Goal: Task Accomplishment & Management: Manage account settings

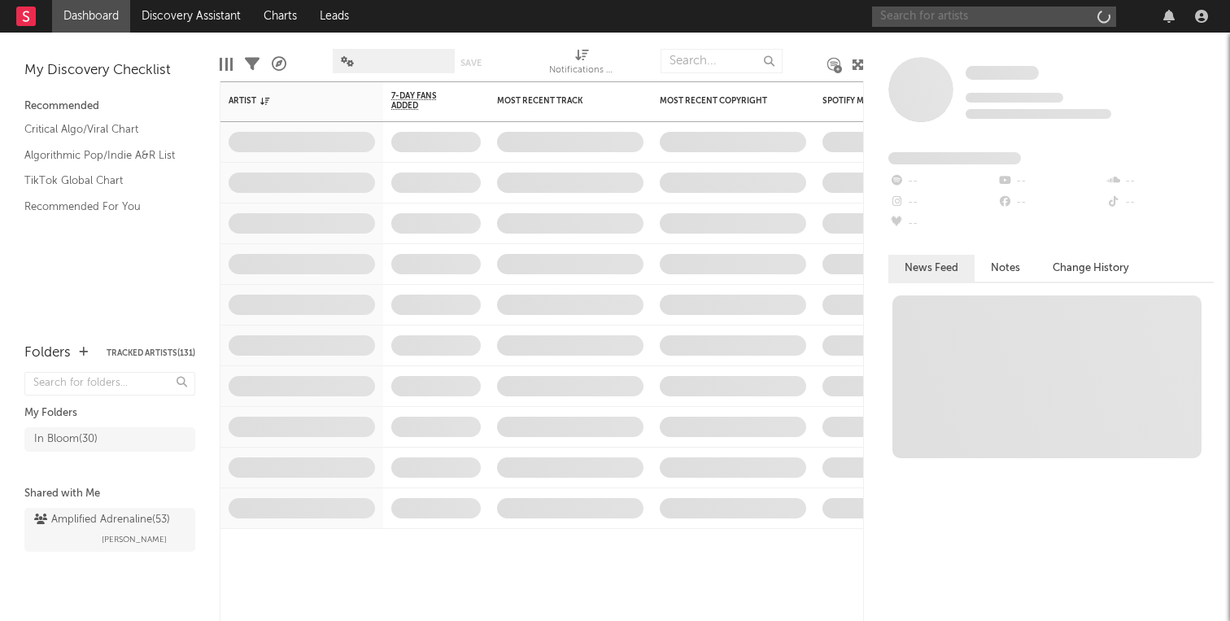
click at [1036, 20] on input "text" at bounding box center [994, 17] width 244 height 20
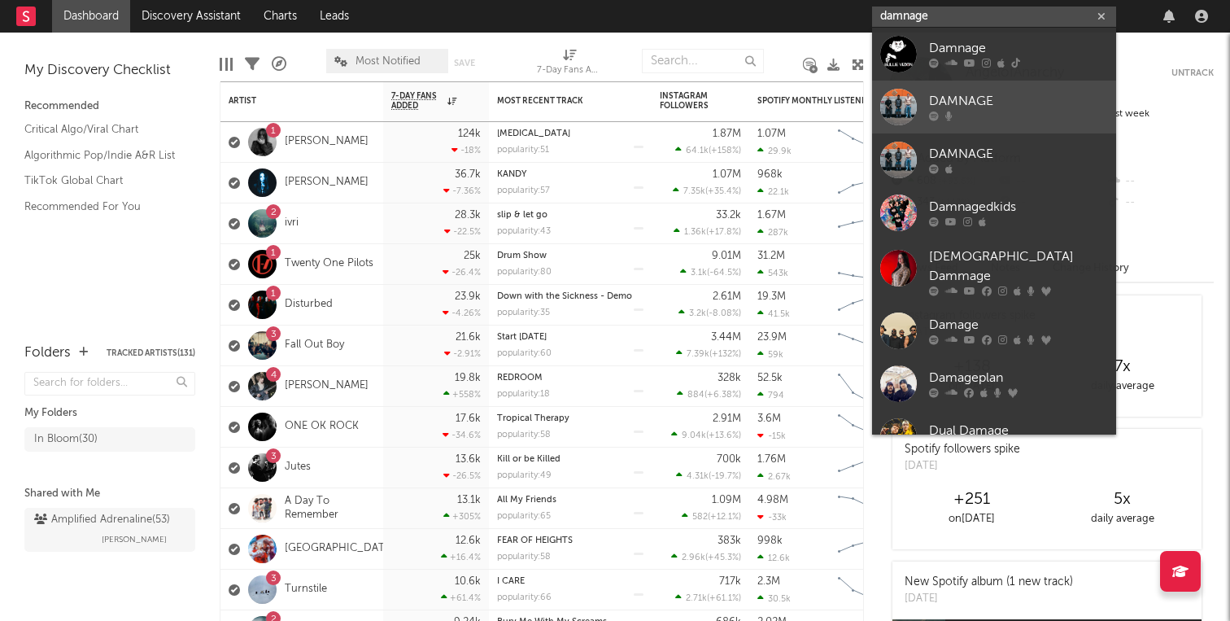
type input "damnage"
click at [1044, 98] on div "DAMNAGE" at bounding box center [1018, 102] width 179 height 20
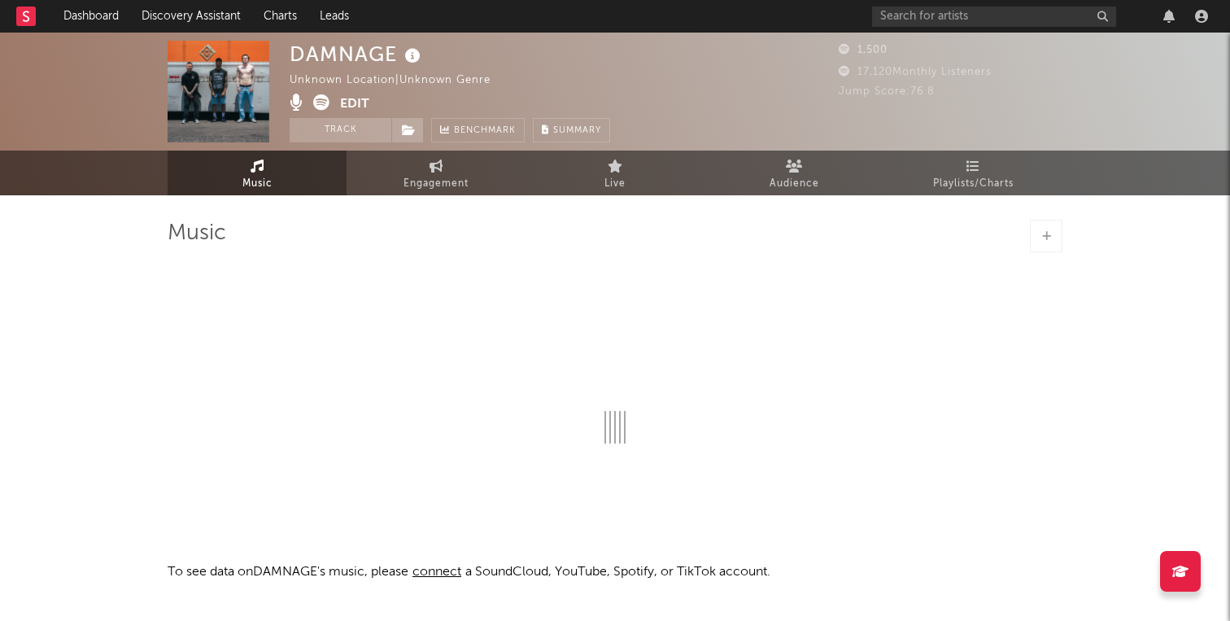
select select "1w"
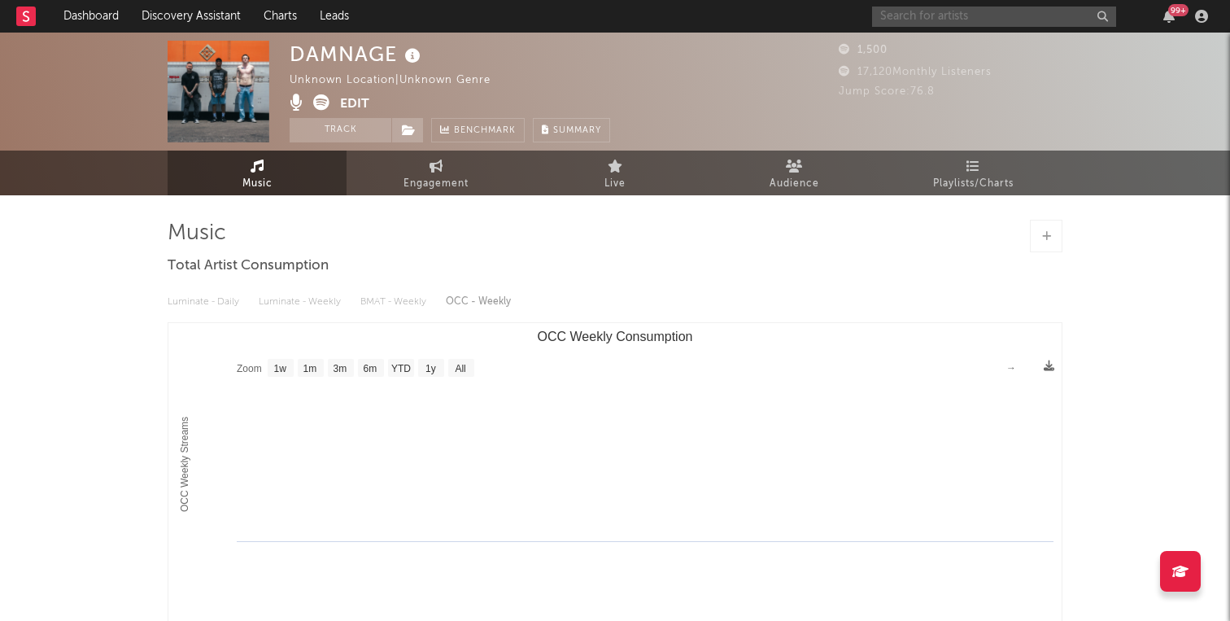
click at [992, 18] on input "text" at bounding box center [994, 17] width 244 height 20
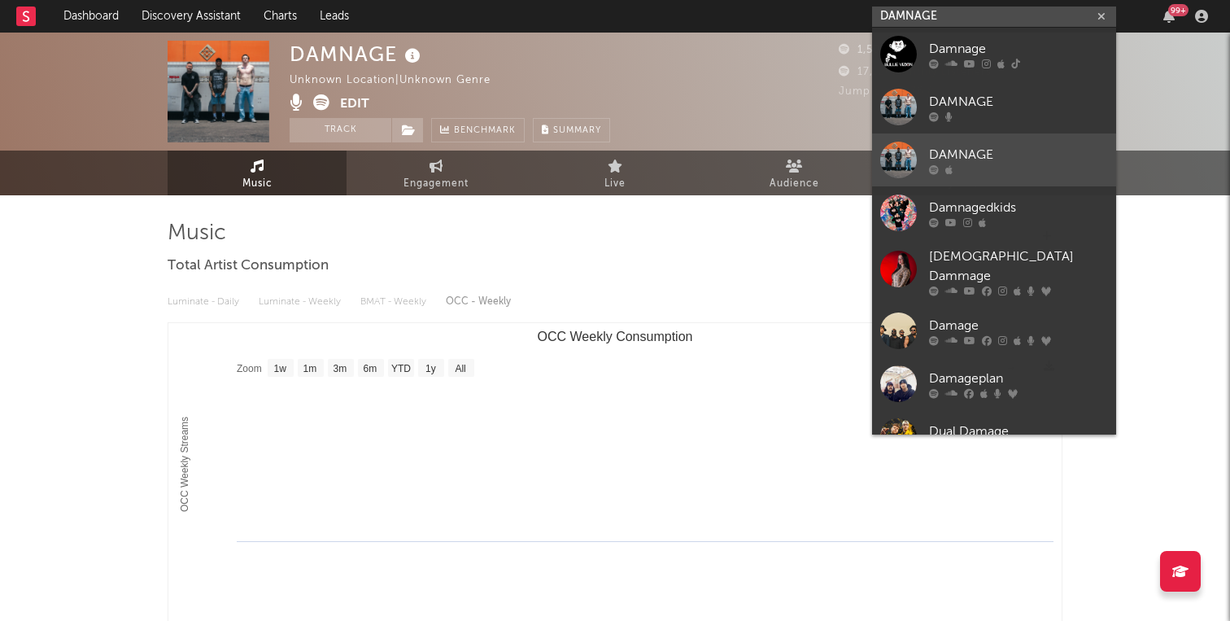
type input "DAMNAGE"
click at [983, 155] on div "DAMNAGE" at bounding box center [1018, 155] width 179 height 20
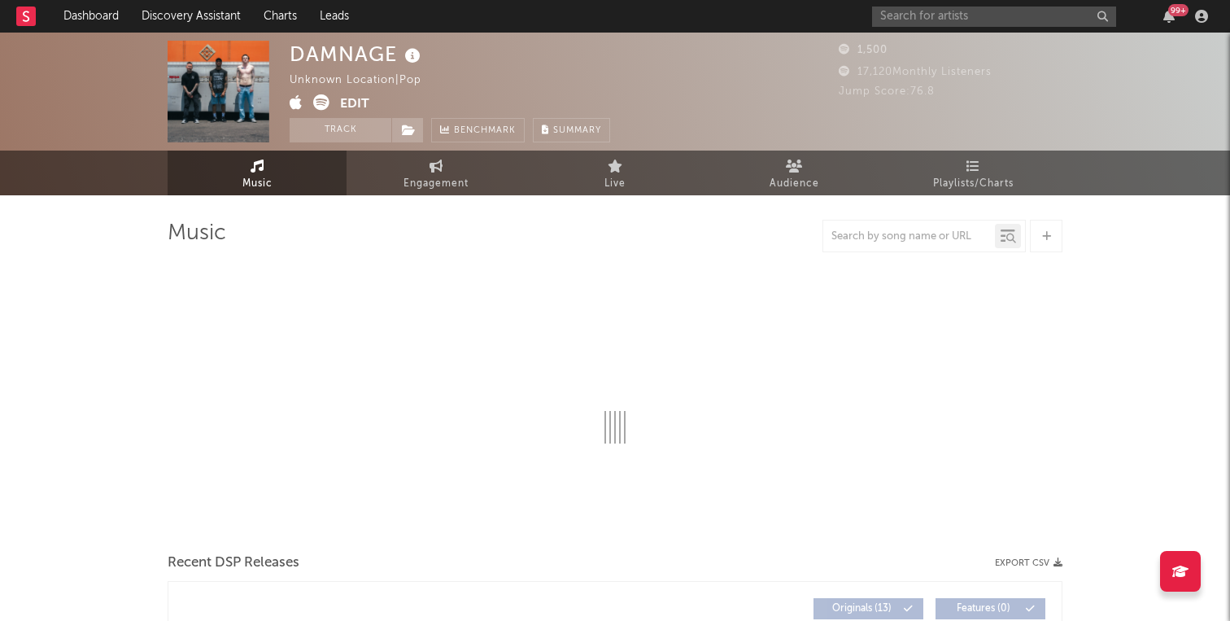
select select "1w"
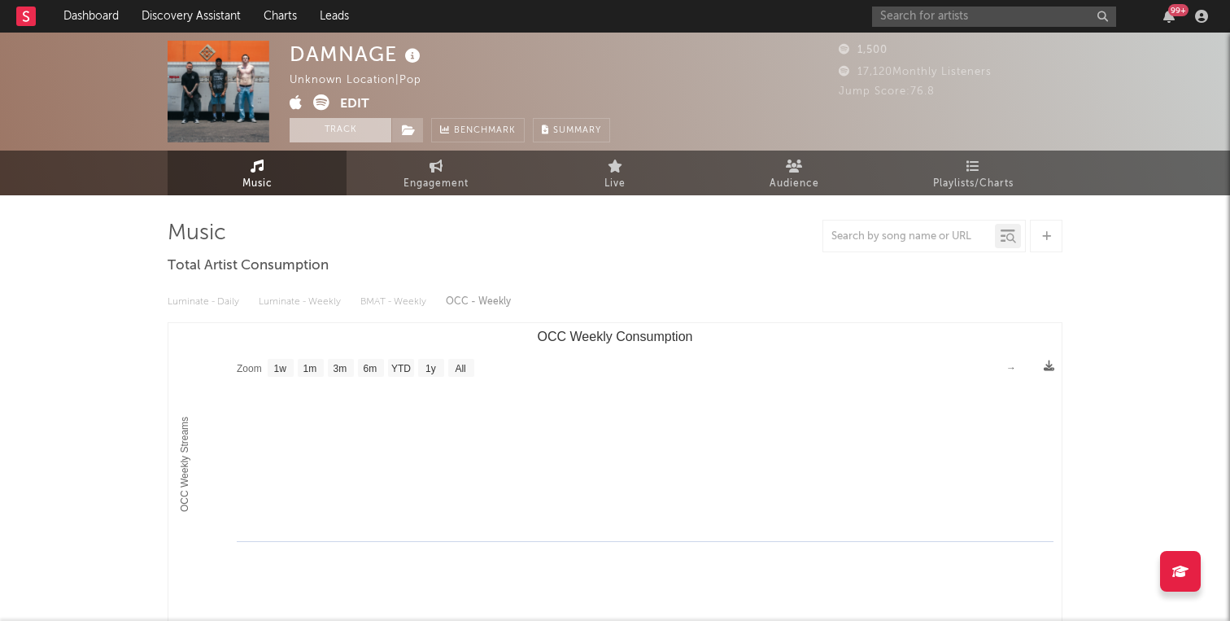
click at [356, 131] on button "Track" at bounding box center [341, 130] width 102 height 24
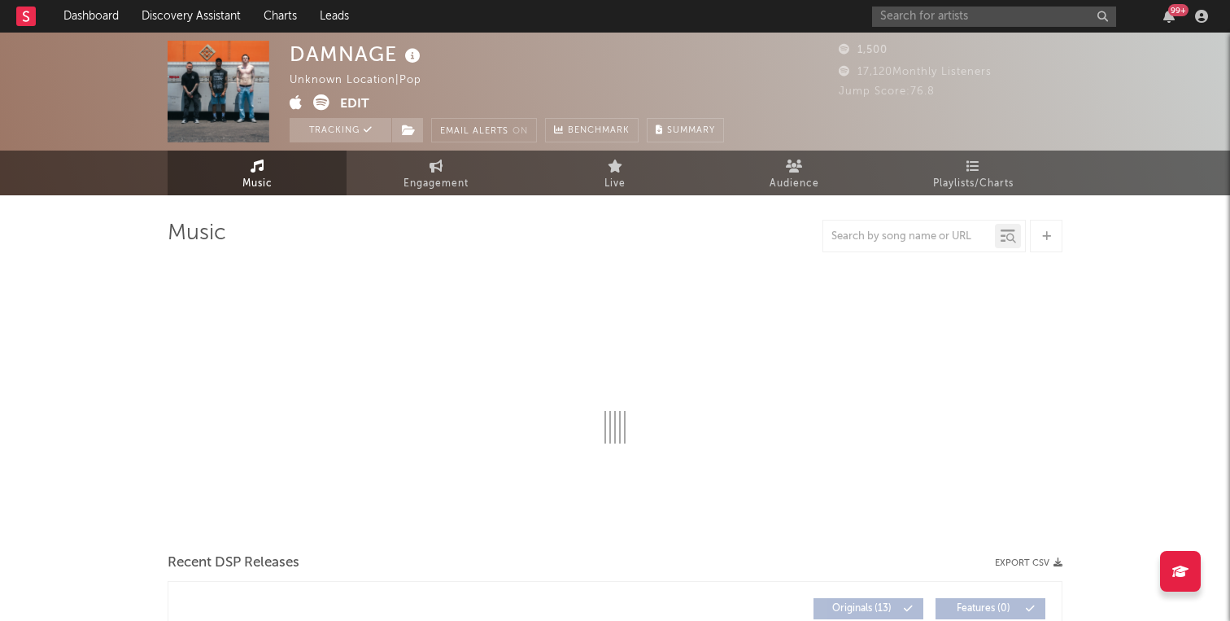
select select "1w"
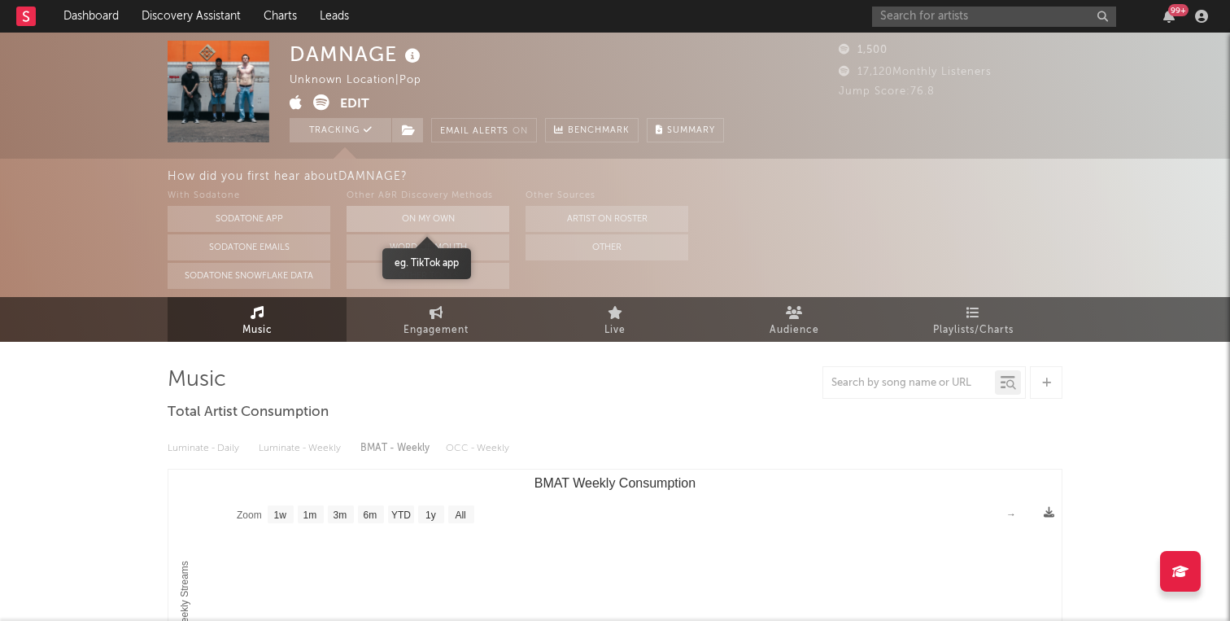
click at [465, 221] on button "On My Own" at bounding box center [428, 219] width 163 height 26
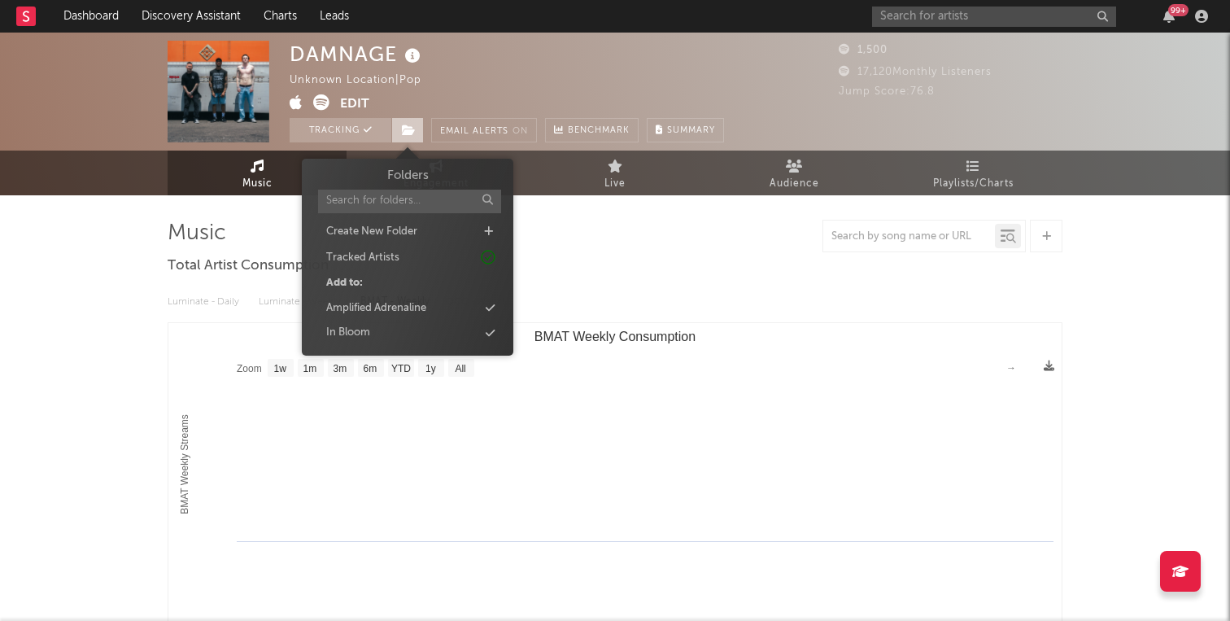
click at [411, 124] on icon at bounding box center [409, 129] width 14 height 11
click at [386, 318] on div "Folders Create New Folder Tracked Artists Add to: Amplified Adrenaline In Bloom" at bounding box center [407, 255] width 187 height 177
click at [382, 334] on div "In Bloom" at bounding box center [407, 332] width 187 height 21
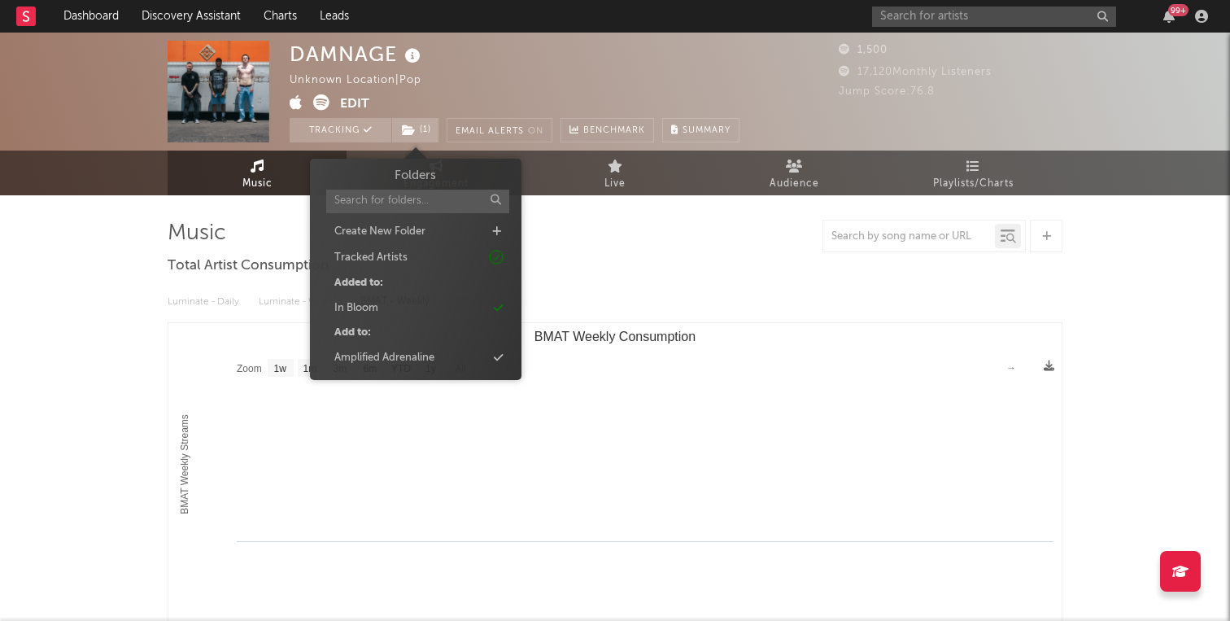
click at [355, 94] on button "Edit" at bounding box center [354, 104] width 29 height 20
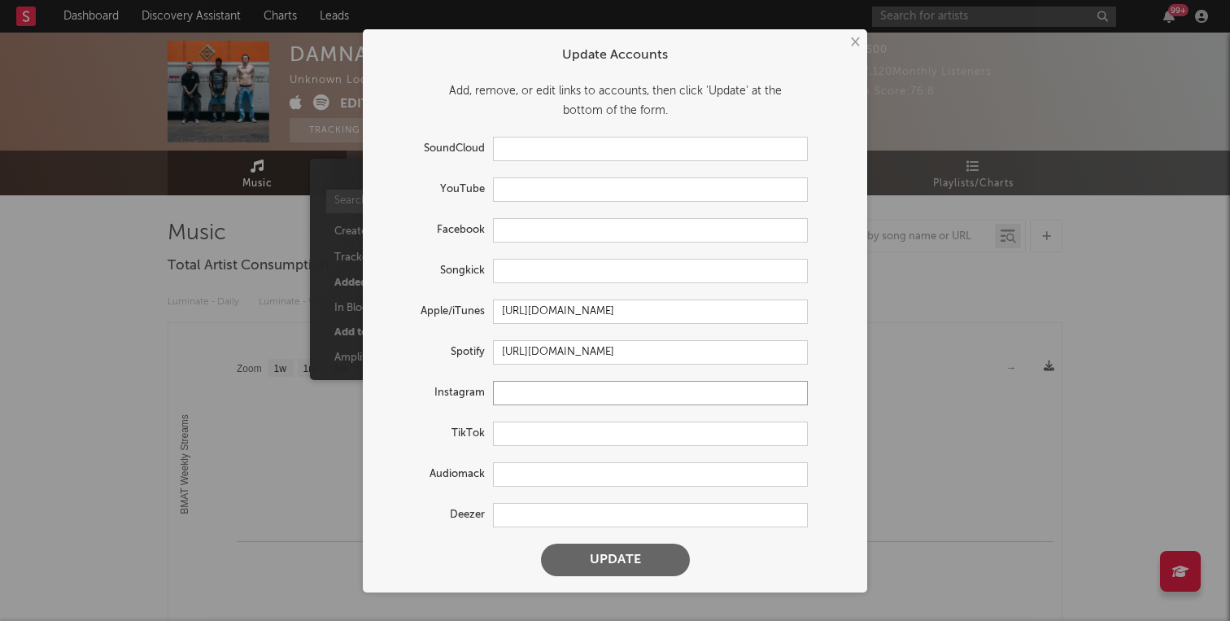
click at [542, 392] on input "text" at bounding box center [650, 393] width 315 height 24
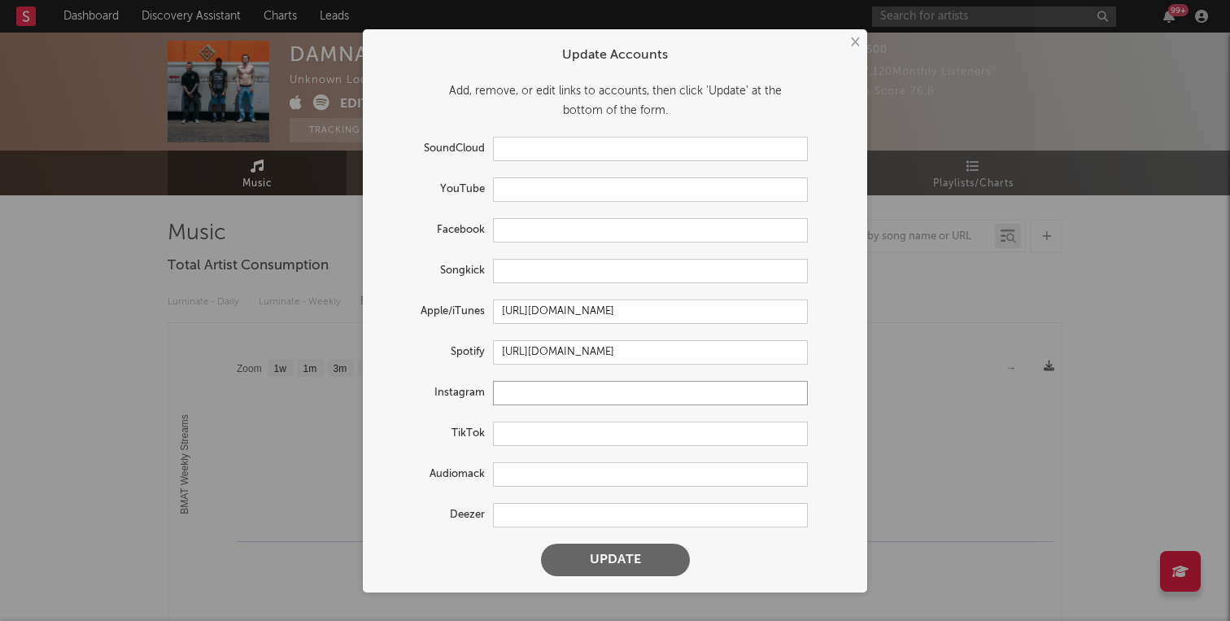
paste input "[URL][DOMAIN_NAME]"
type input "[URL][DOMAIN_NAME]"
click at [540, 437] on input "text" at bounding box center [650, 433] width 315 height 24
paste input "[URL][DOMAIN_NAME]"
type input "[URL][DOMAIN_NAME]"
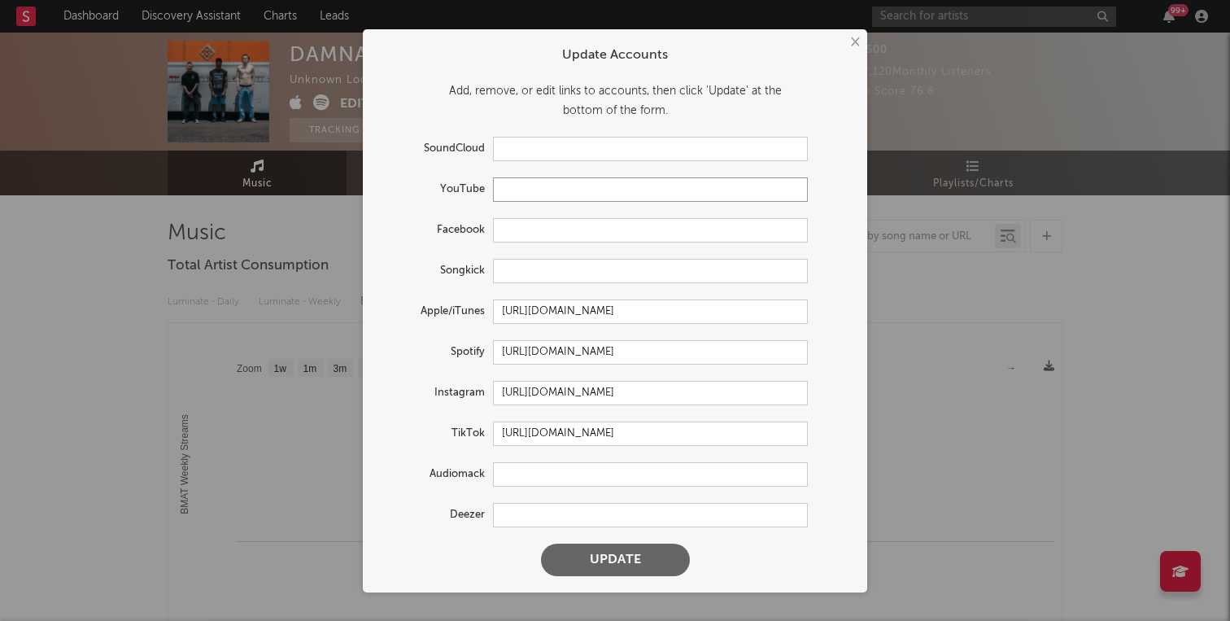
click at [585, 193] on input "text" at bounding box center [650, 189] width 315 height 24
paste input "[URL][DOMAIN_NAME]"
type input "[URL][DOMAIN_NAME]"
click at [609, 565] on button "Update" at bounding box center [615, 560] width 149 height 33
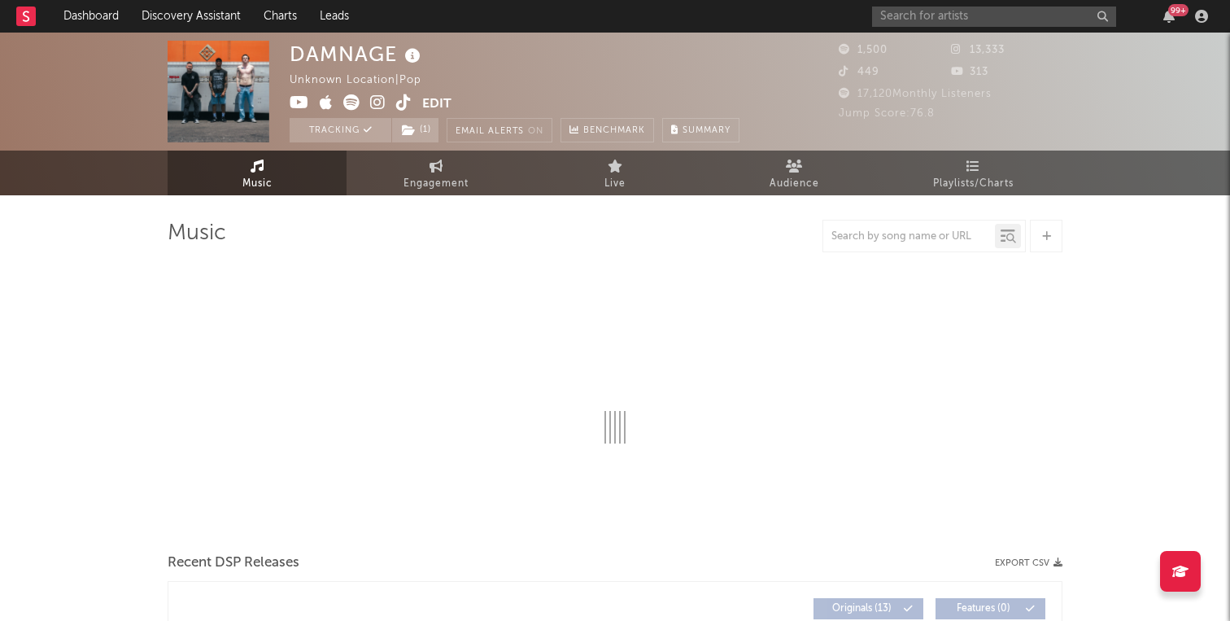
select select "1w"
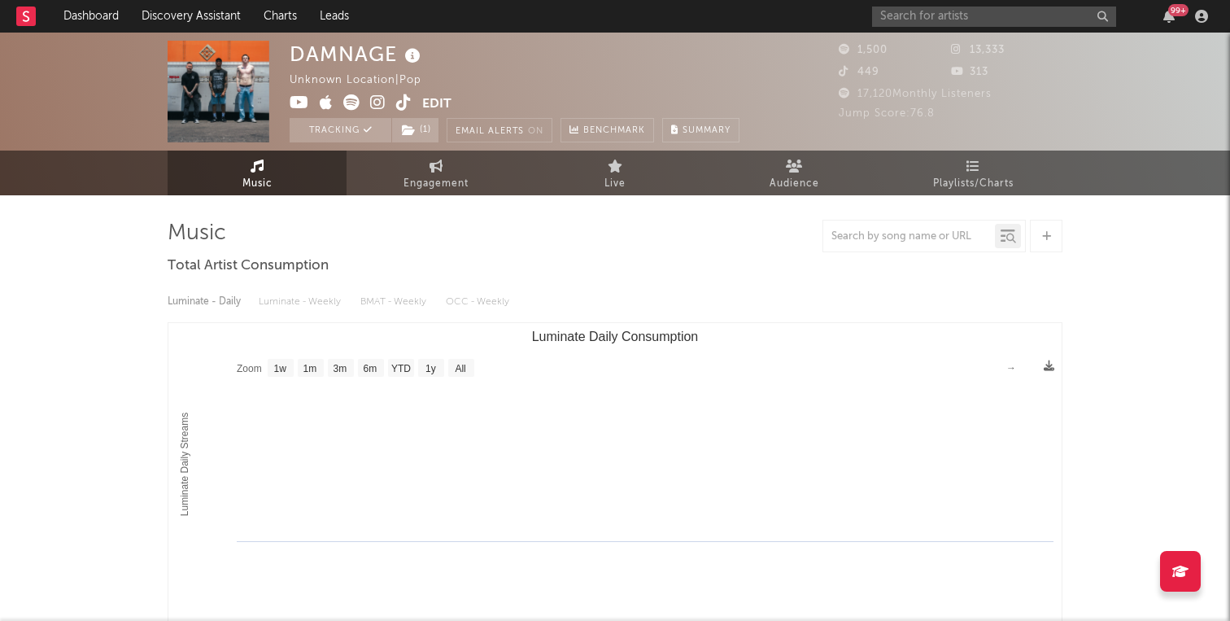
click at [618, 60] on div "DAMNAGE Unknown Location | Pop Edit Tracking ( 1 ) Email Alerts On Benchmark Su…" at bounding box center [515, 92] width 450 height 102
click at [983, 3] on div "99 +" at bounding box center [1043, 16] width 342 height 33
